Goal: Task Accomplishment & Management: Use online tool/utility

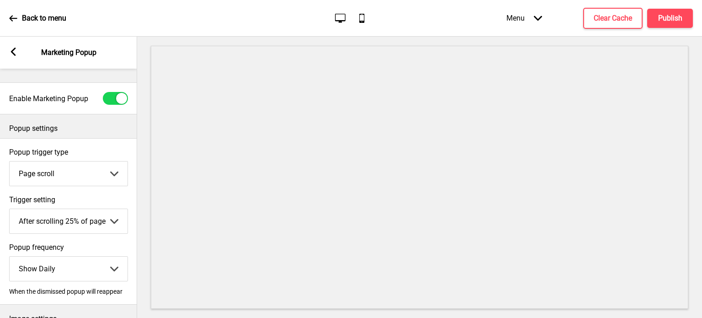
select select "daily"
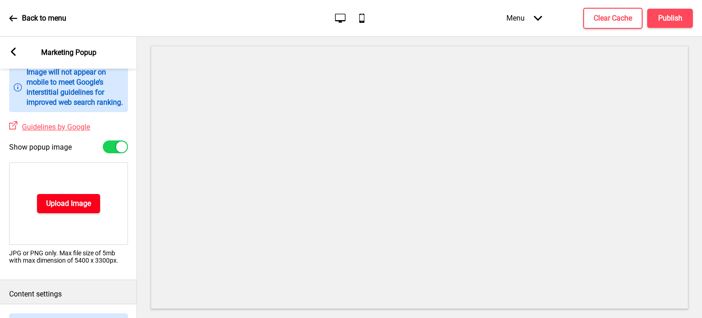
scroll to position [276, 0]
click at [73, 263] on p "JPG or PNG only. Max file size of 5mb with max dimension of 5400 x 3300px." at bounding box center [68, 255] width 119 height 15
click at [15, 52] on rect at bounding box center [13, 52] width 8 height 8
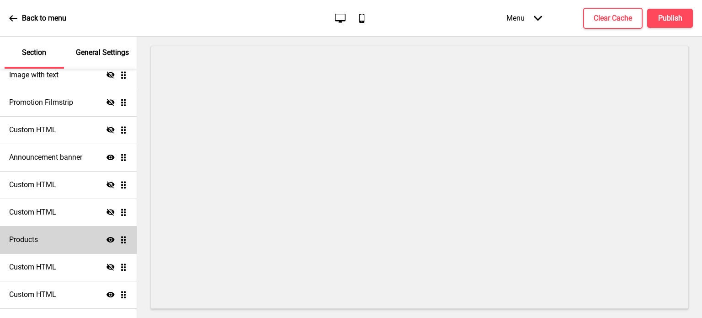
scroll to position [136, 0]
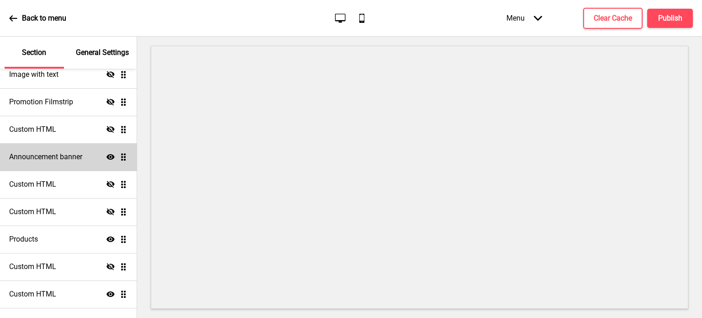
click at [75, 159] on h4 "Announcement banner" at bounding box center [45, 157] width 73 height 10
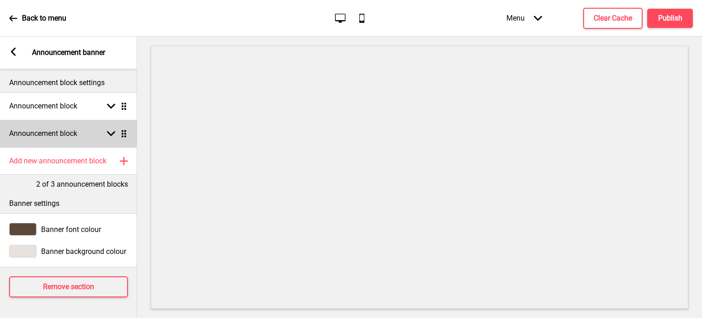
click at [109, 131] on rect at bounding box center [111, 133] width 8 height 8
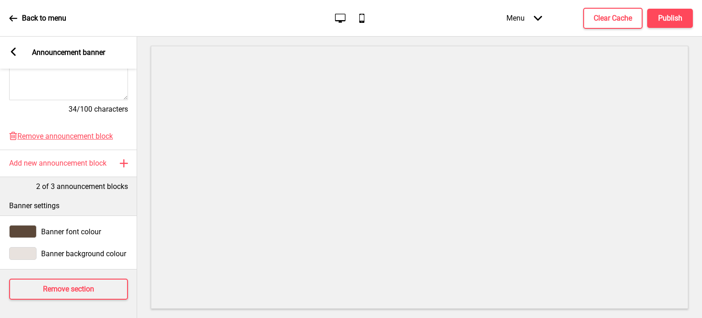
scroll to position [308, 0]
click at [11, 51] on icon at bounding box center [13, 52] width 5 height 8
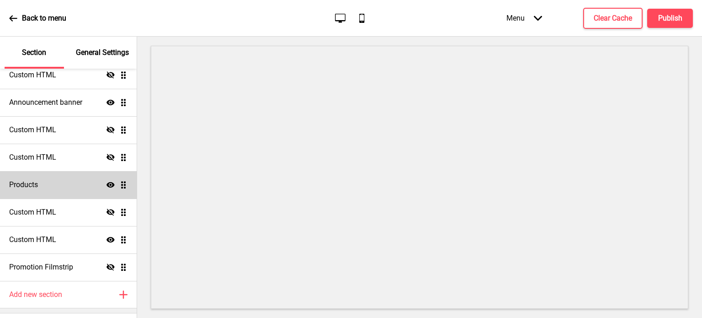
scroll to position [212, 0]
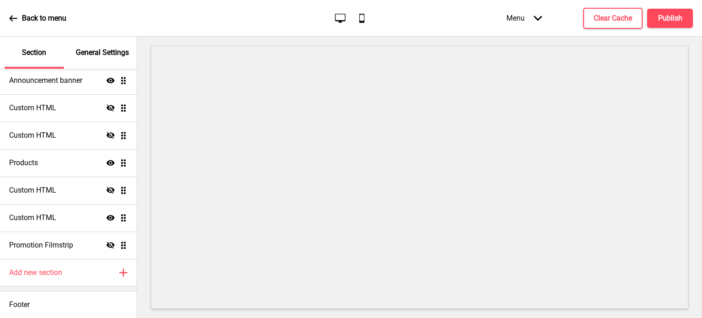
click at [147, 173] on div at bounding box center [419, 177] width 565 height 281
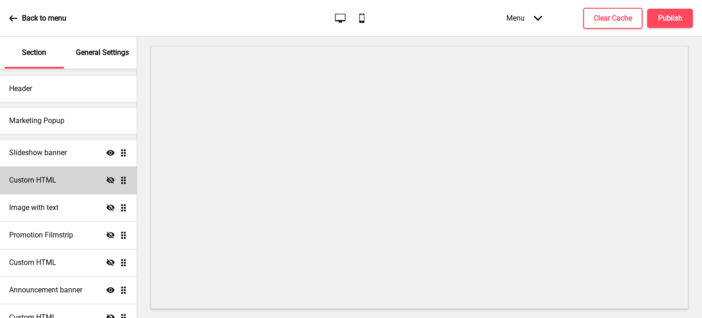
scroll to position [0, 0]
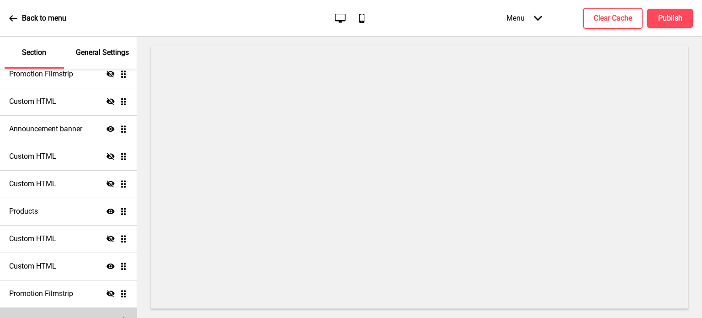
scroll to position [207, 0]
